Goal: Task Accomplishment & Management: Use online tool/utility

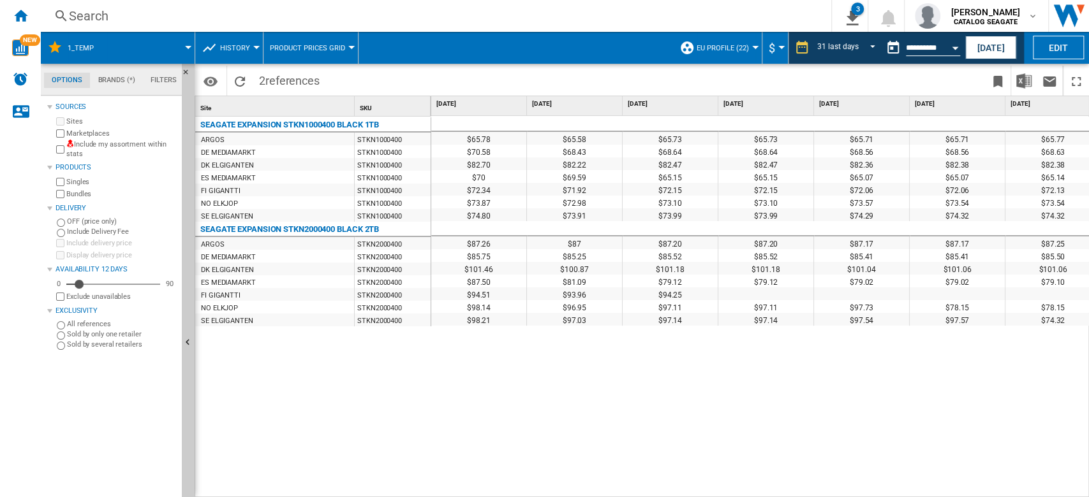
click at [189, 48] on div at bounding box center [188, 47] width 6 height 3
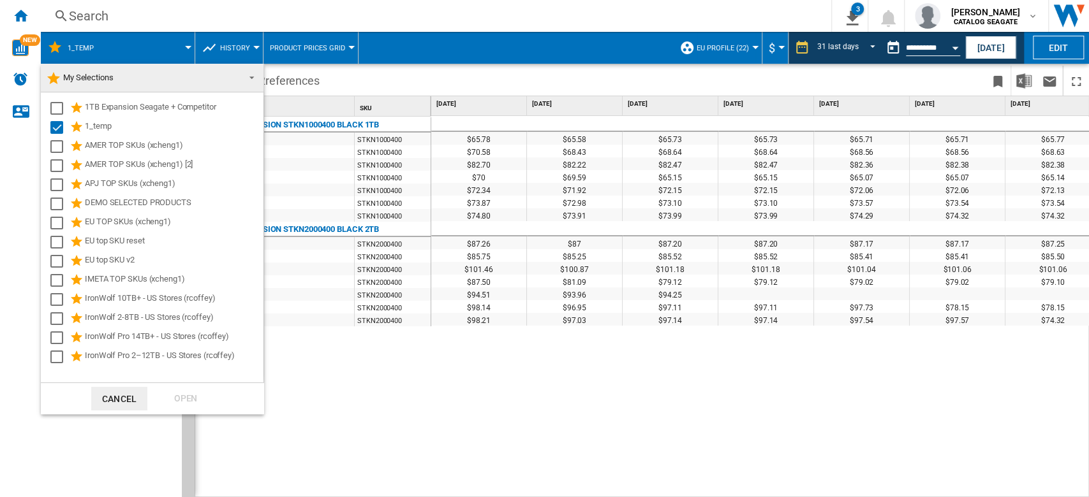
click at [189, 48] on md-backdrop at bounding box center [544, 248] width 1089 height 497
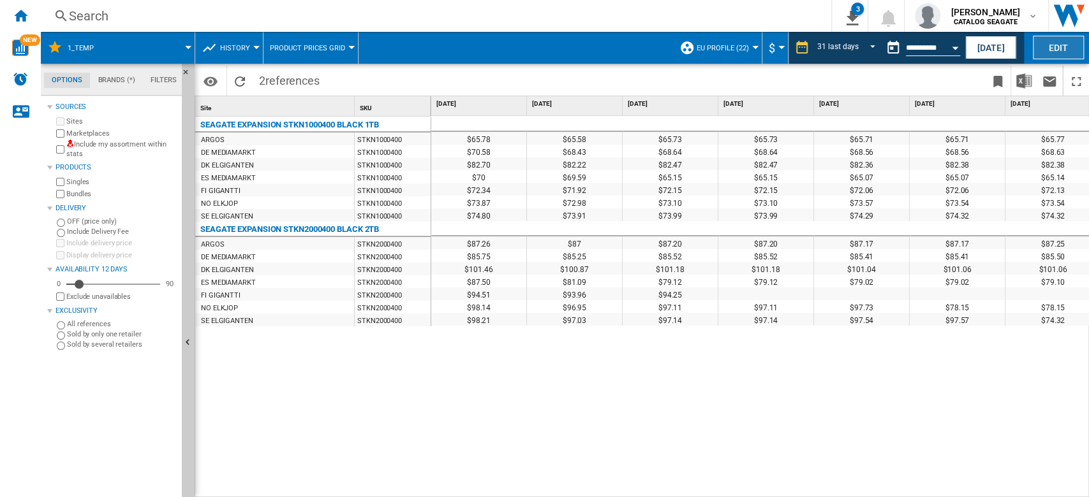
click at [1059, 49] on button "Edit" at bounding box center [1058, 48] width 51 height 24
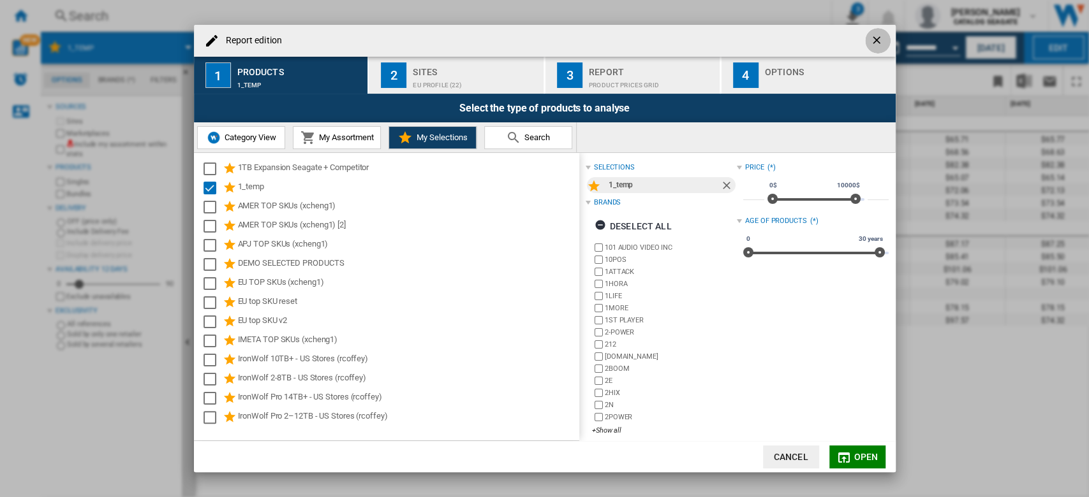
click at [876, 43] on ng-md-icon "getI18NText('BUTTONS.CLOSE_DIALOG')" at bounding box center [877, 41] width 15 height 15
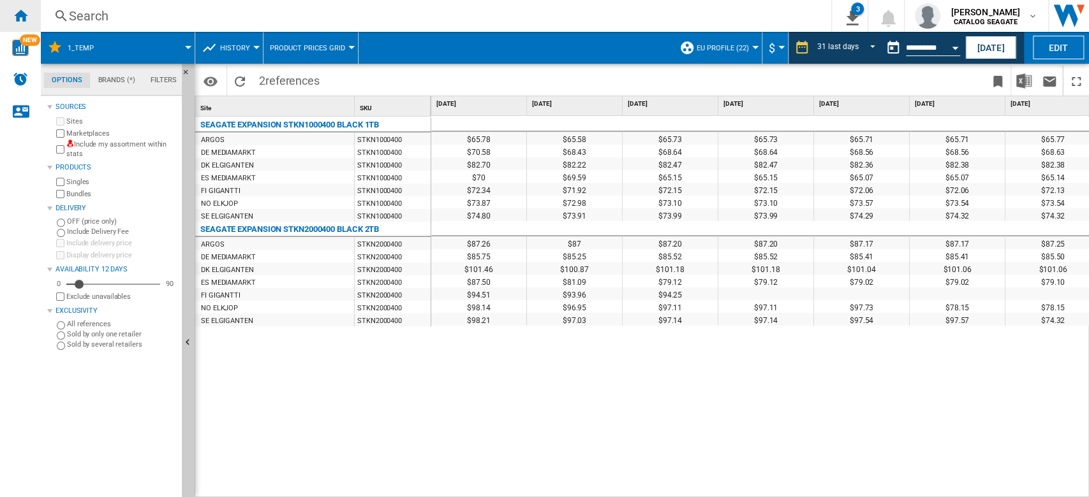
click at [28, 17] on div "Home" at bounding box center [20, 16] width 41 height 32
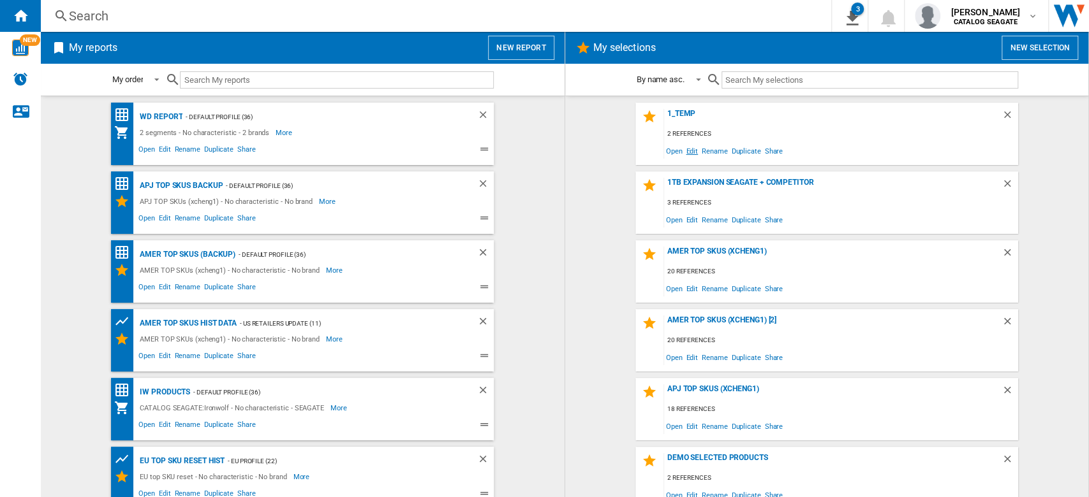
click at [686, 151] on span "Edit" at bounding box center [692, 150] width 16 height 17
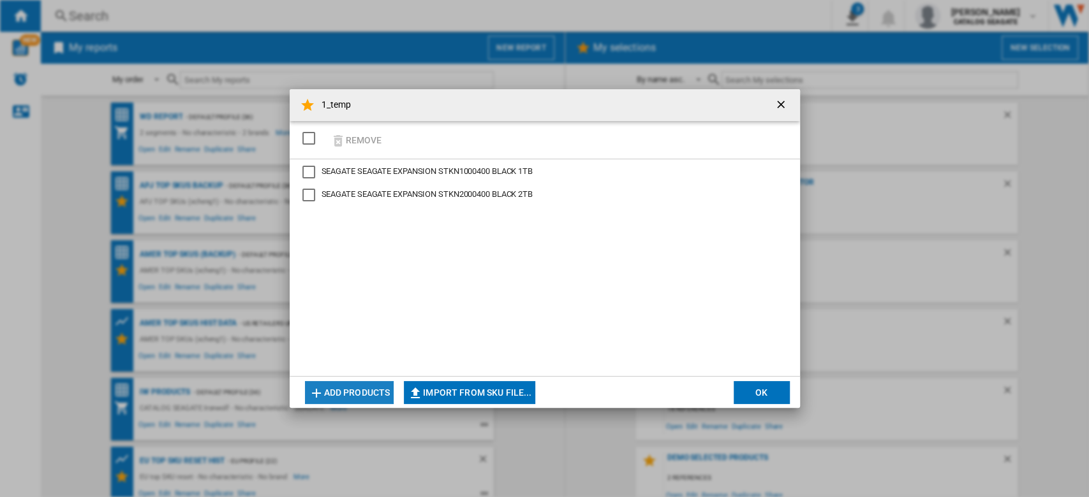
click at [353, 397] on button "Add products" at bounding box center [349, 392] width 89 height 23
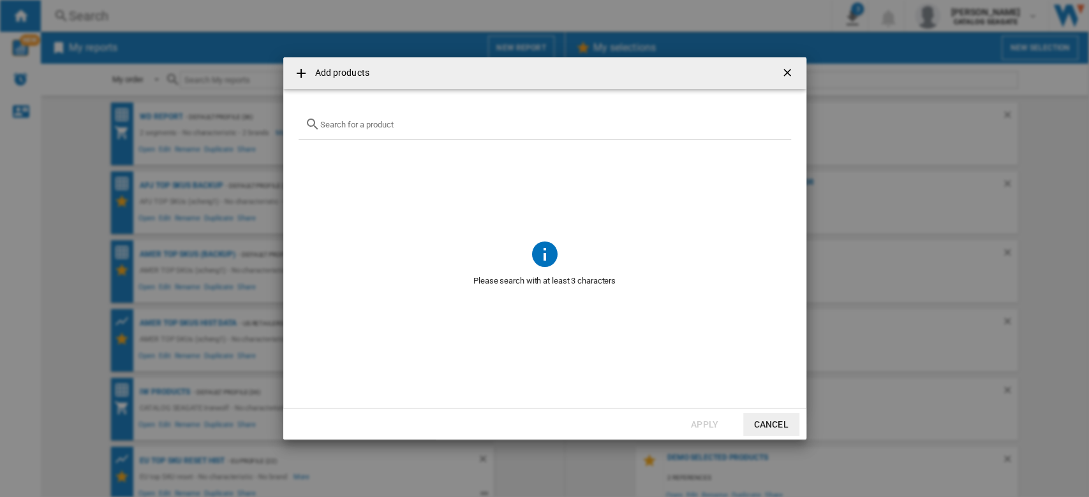
click at [376, 124] on input "Add products ..." at bounding box center [552, 125] width 464 height 10
click at [424, 123] on input "Add products ..." at bounding box center [552, 125] width 464 height 10
paste input "WD40EFPX"
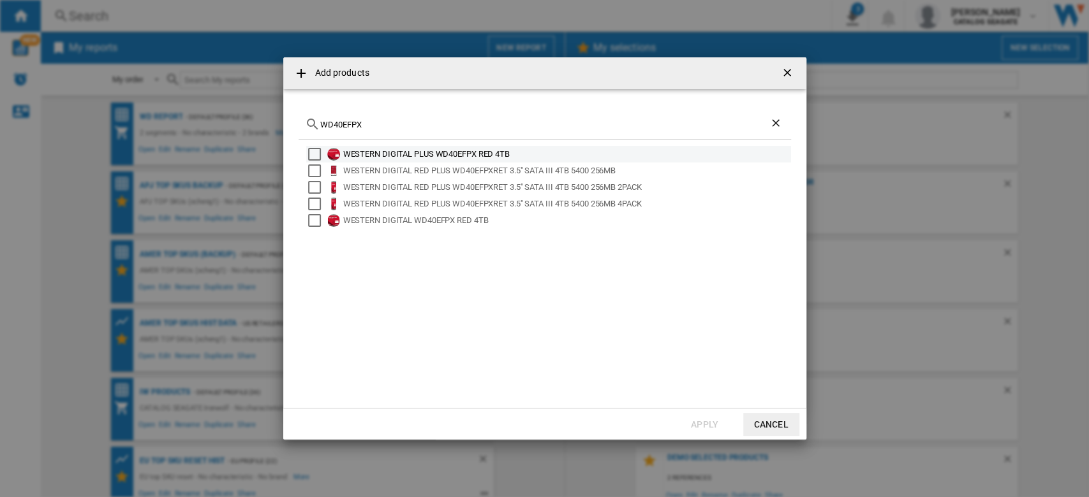
type input "WD40EFPX"
click at [317, 154] on div "Select" at bounding box center [314, 154] width 13 height 13
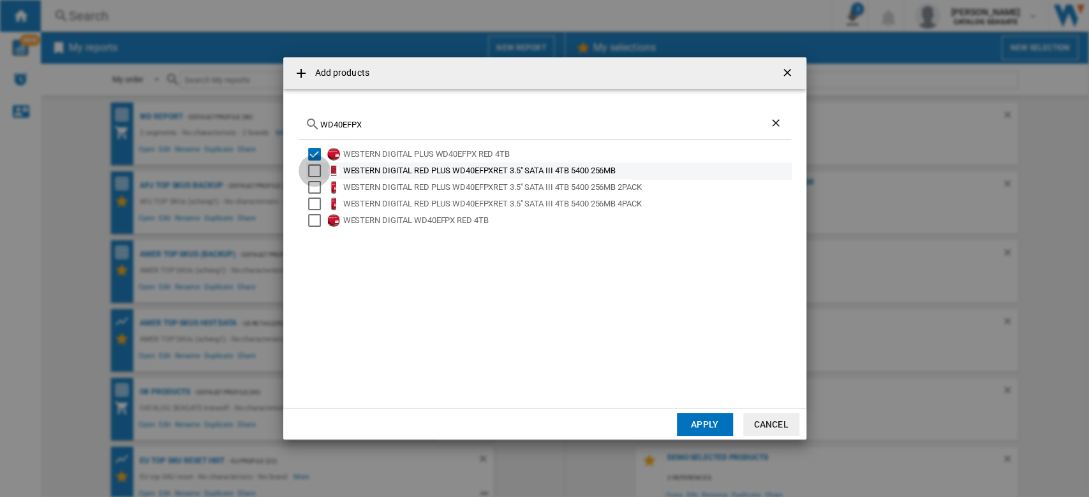
click at [318, 170] on div "Select" at bounding box center [314, 171] width 13 height 13
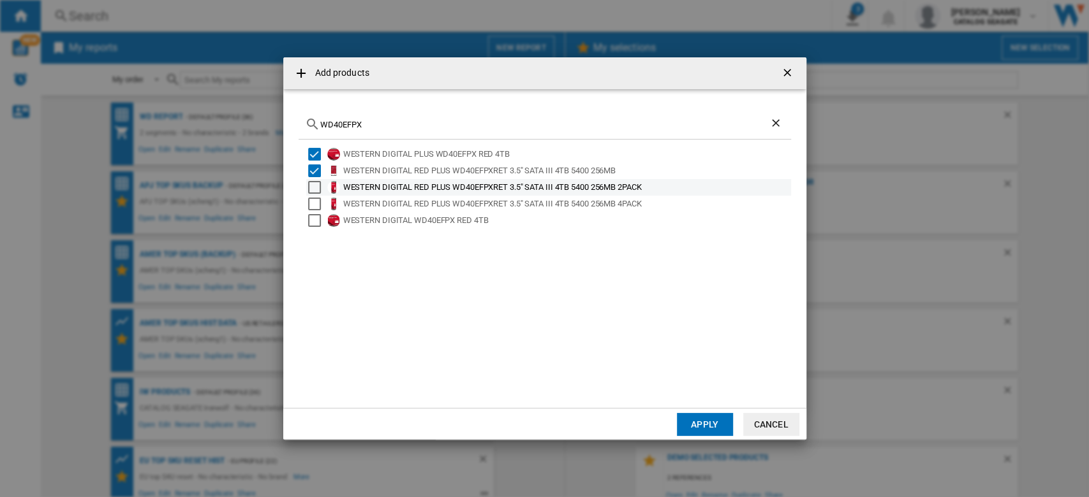
click at [320, 185] on div "Select" at bounding box center [314, 187] width 13 height 13
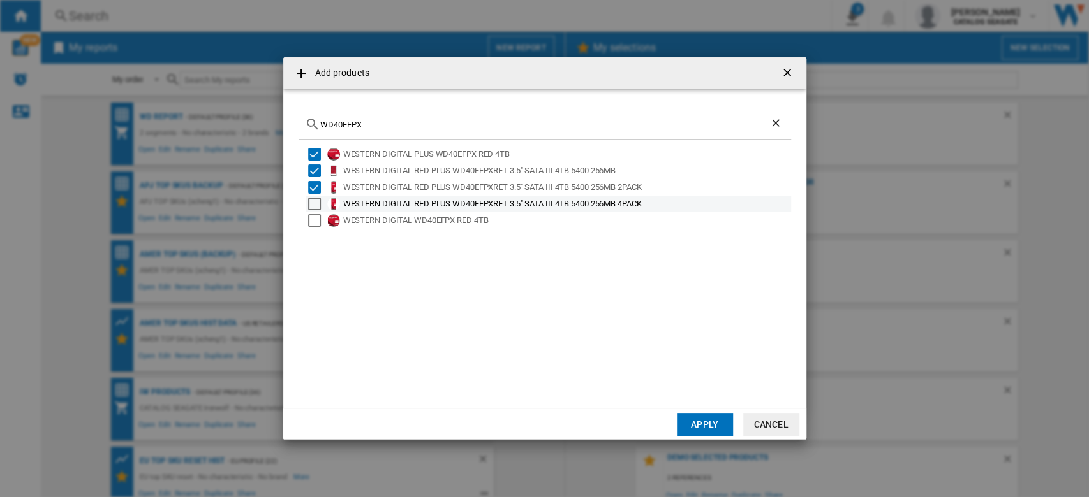
click at [315, 202] on div "Select" at bounding box center [314, 204] width 13 height 13
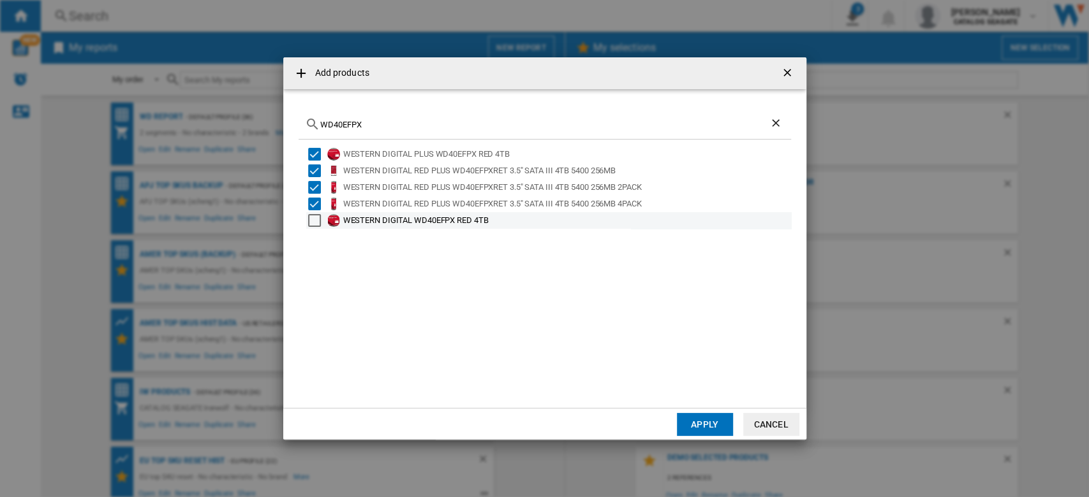
click at [313, 217] on div "Select" at bounding box center [314, 220] width 13 height 13
click at [707, 430] on button "Apply" at bounding box center [705, 424] width 56 height 23
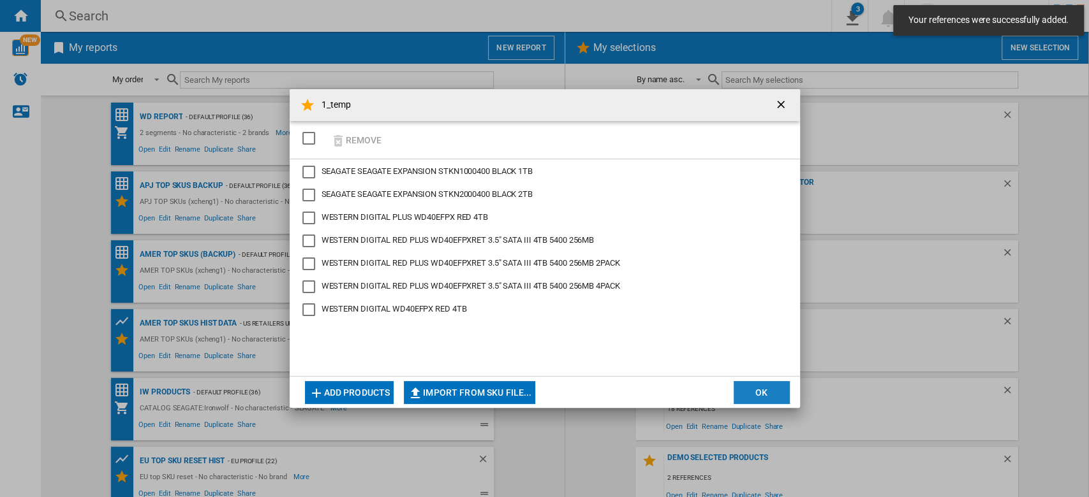
click at [767, 385] on button "OK" at bounding box center [761, 392] width 56 height 23
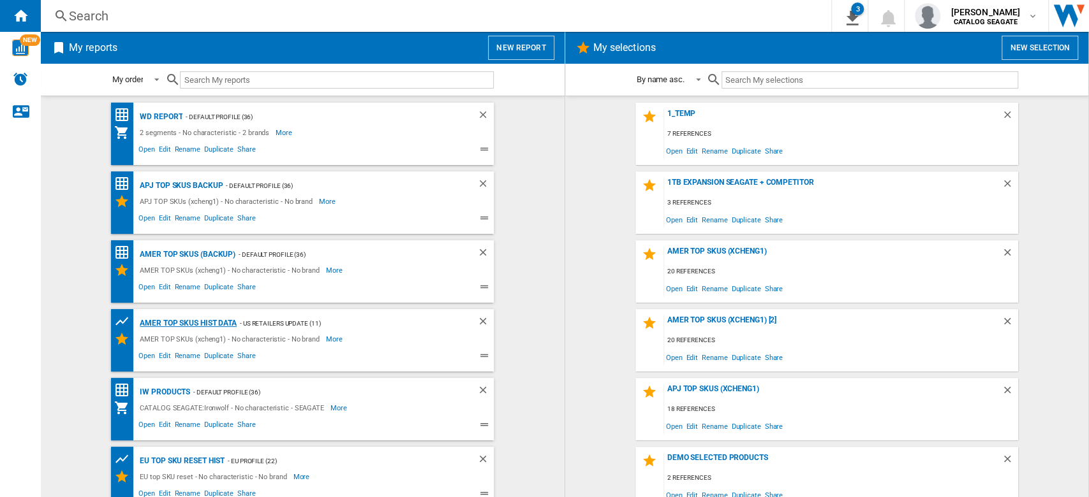
click at [203, 321] on div "AMER TOP SKUs HIST DATA" at bounding box center [186, 324] width 100 height 16
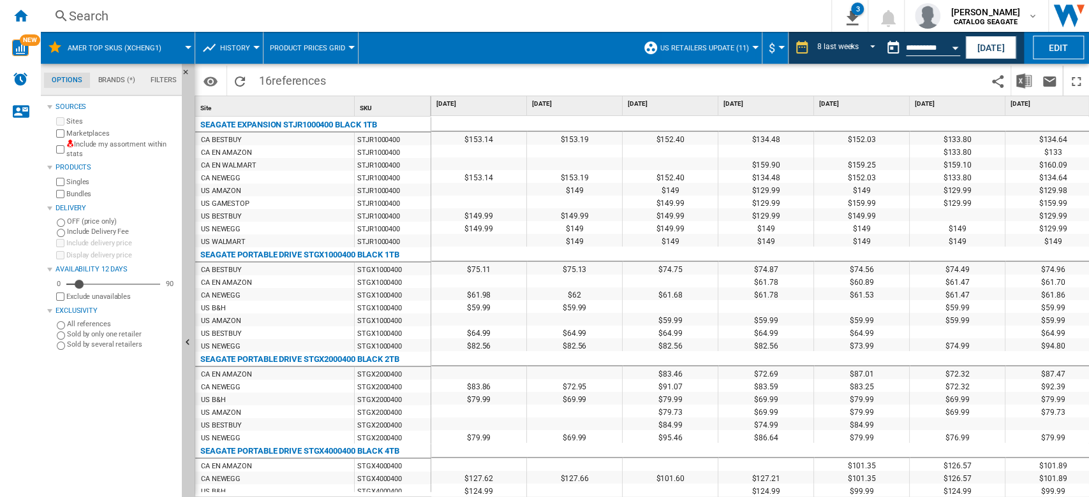
click at [181, 43] on span at bounding box center [183, 48] width 9 height 32
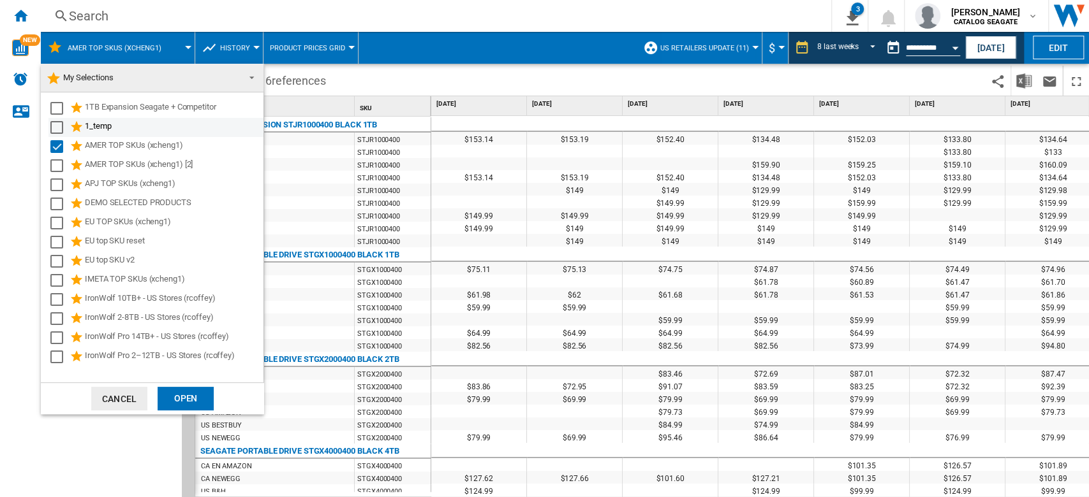
click at [61, 126] on div "Select" at bounding box center [56, 127] width 13 height 13
click at [55, 140] on div "Select" at bounding box center [56, 146] width 13 height 13
click at [180, 395] on div "Open" at bounding box center [186, 399] width 56 height 24
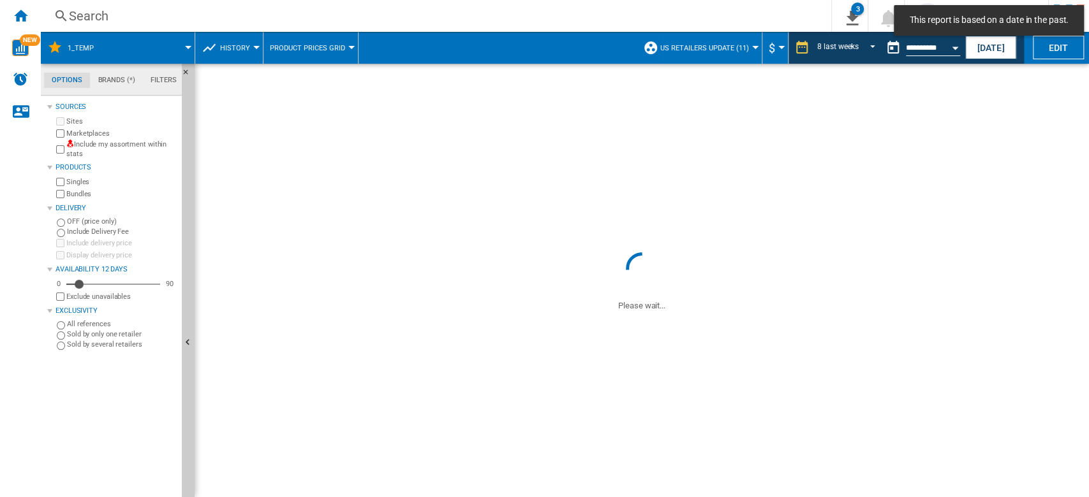
click at [746, 47] on button "US retailers Update (11)" at bounding box center [707, 48] width 95 height 32
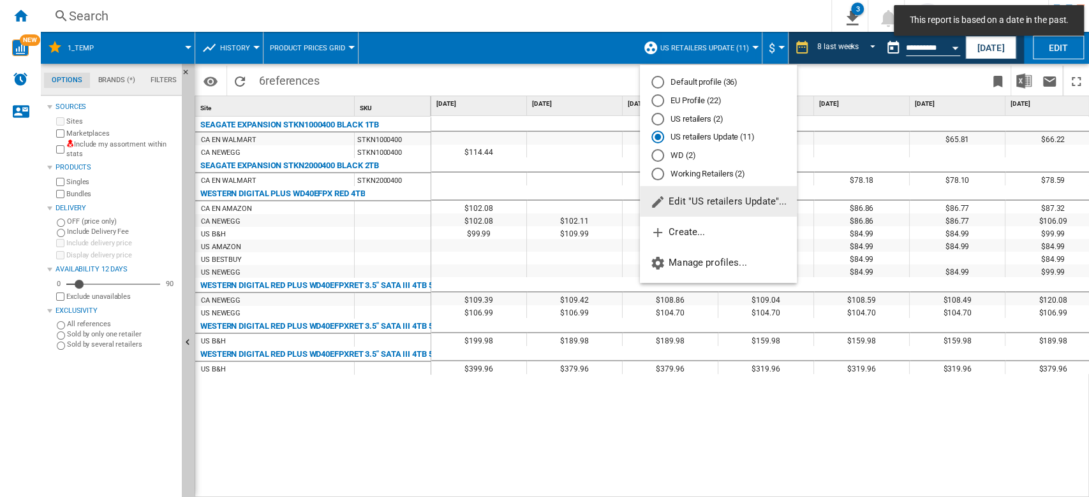
click at [717, 103] on md-radio-button "EU Profile (22)" at bounding box center [718, 101] width 134 height 12
